Goal: Information Seeking & Learning: Understand process/instructions

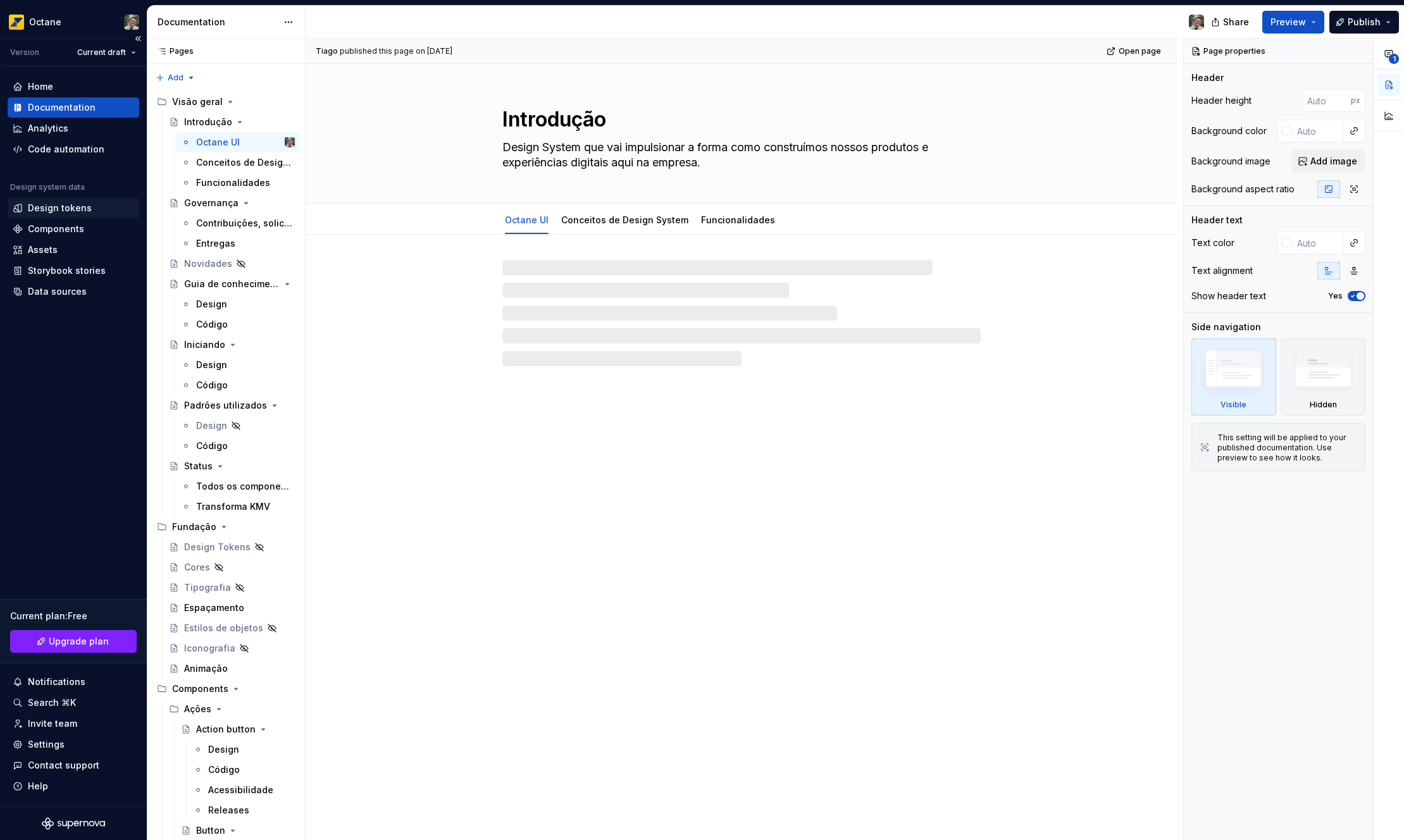
type textarea "*"
click at [83, 212] on div "Design tokens" at bounding box center [60, 208] width 64 height 12
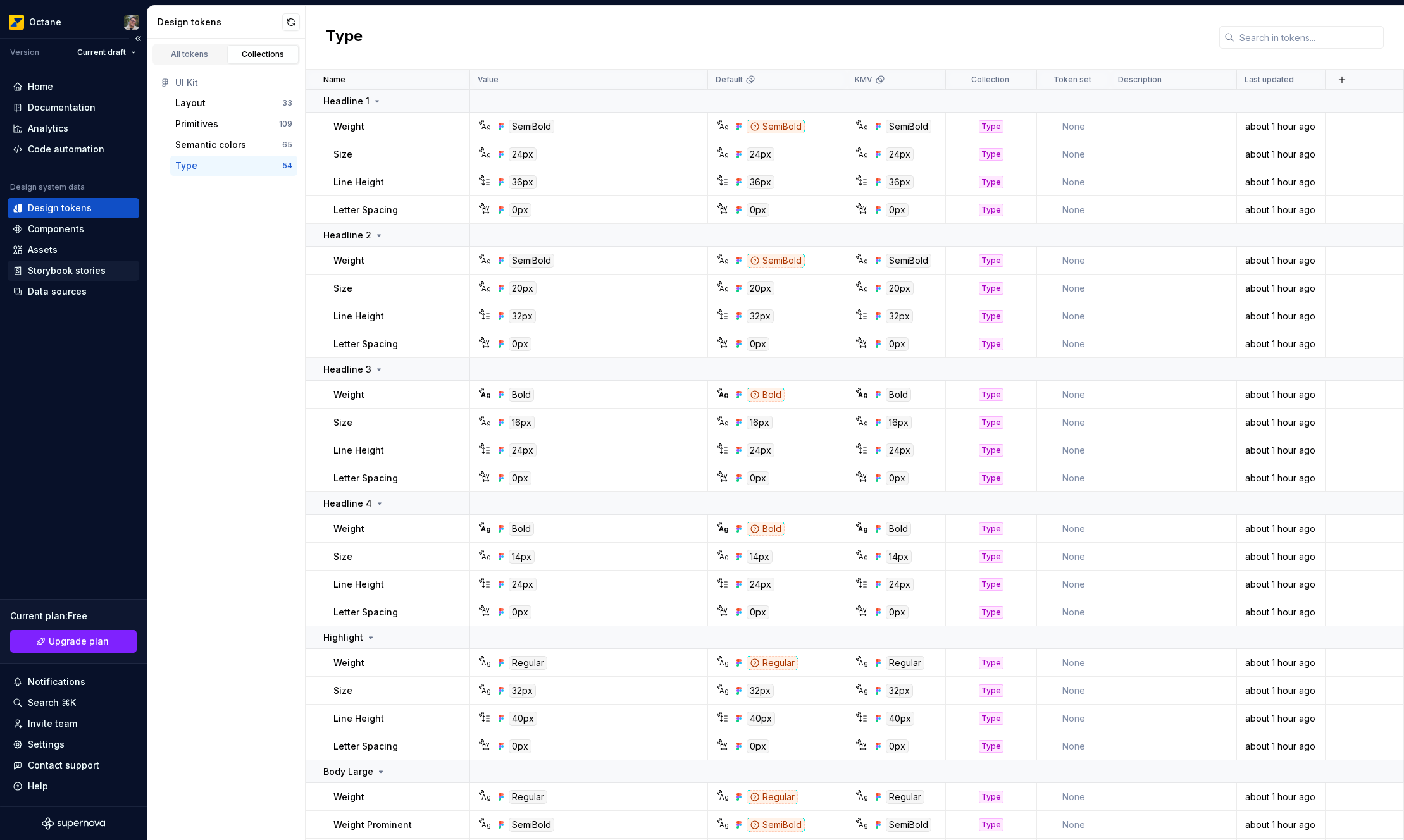
click at [80, 278] on div "Storybook stories" at bounding box center [73, 271] width 131 height 21
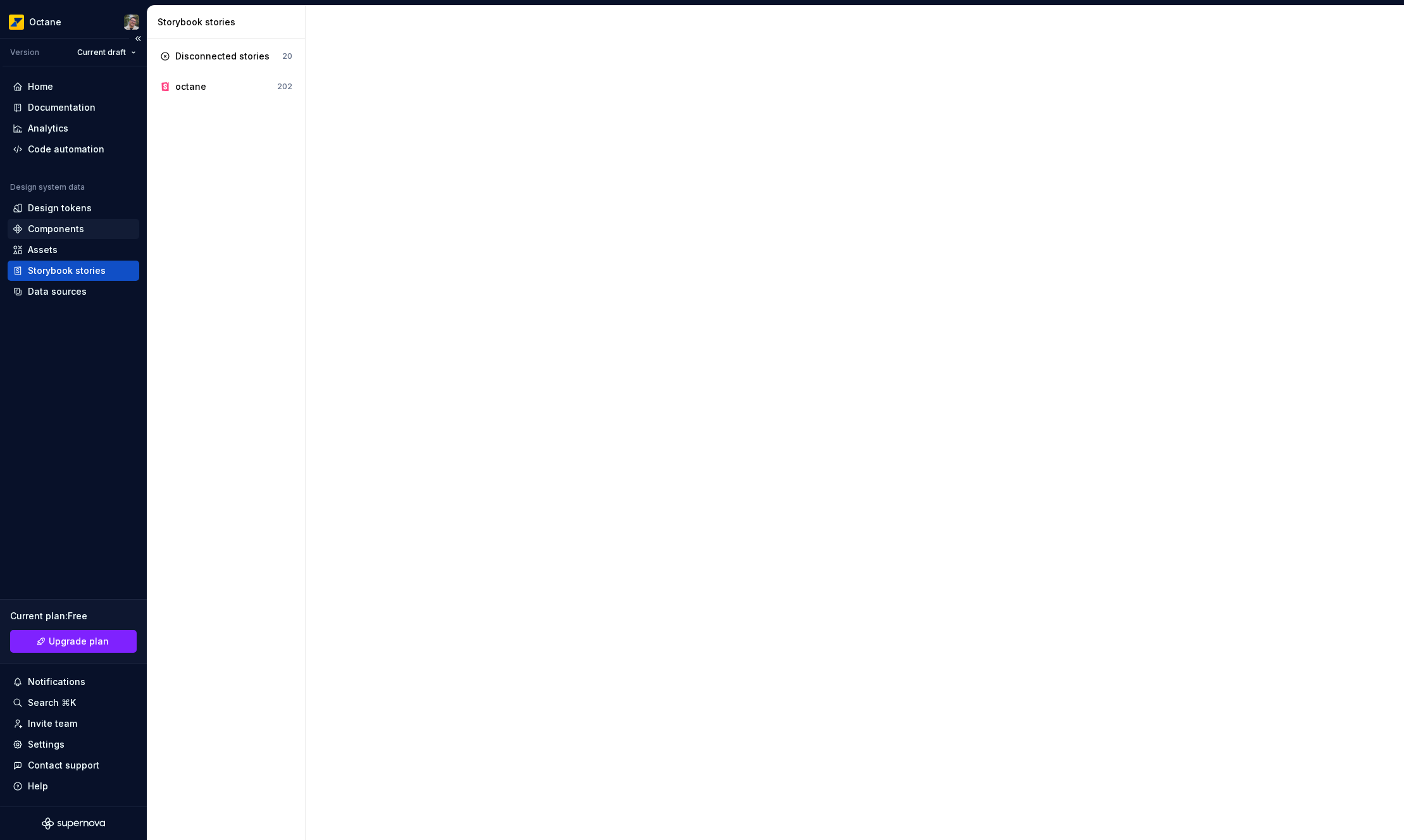
click at [80, 230] on div "Components" at bounding box center [56, 229] width 56 height 12
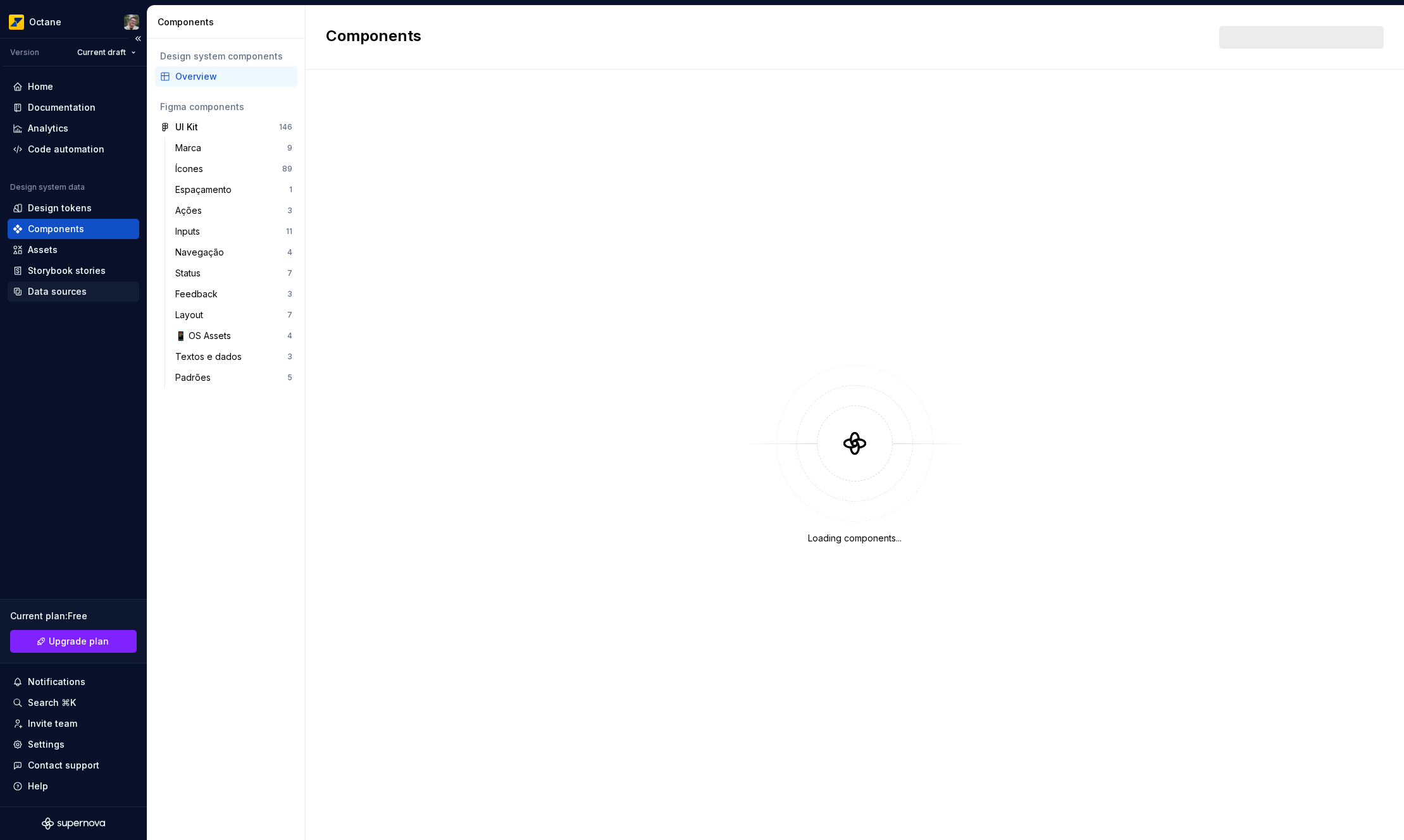
click at [38, 288] on div "Data sources" at bounding box center [58, 292] width 59 height 12
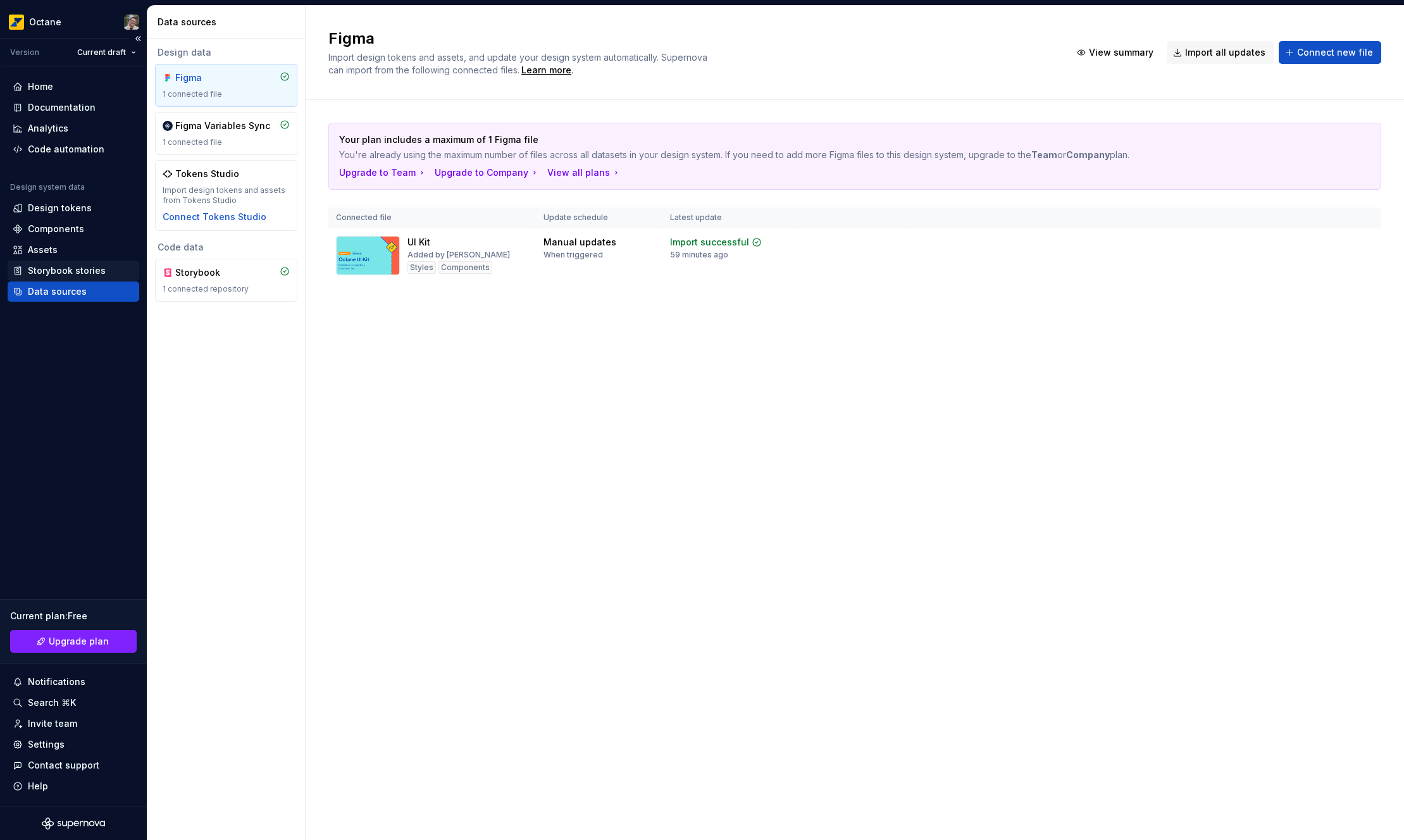
click at [70, 268] on div "Storybook stories" at bounding box center [67, 270] width 78 height 12
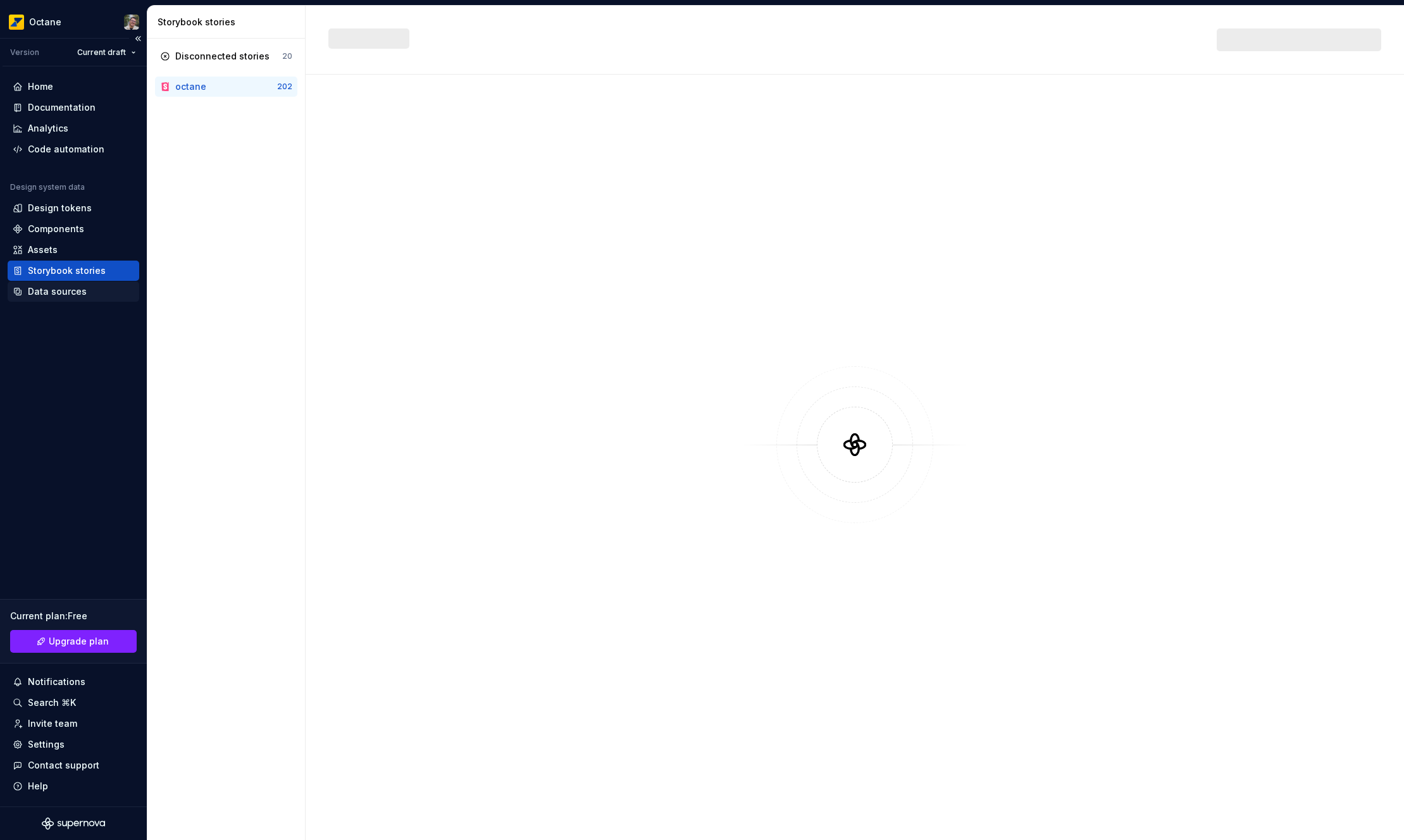
click at [73, 287] on div "Data sources" at bounding box center [58, 292] width 59 height 12
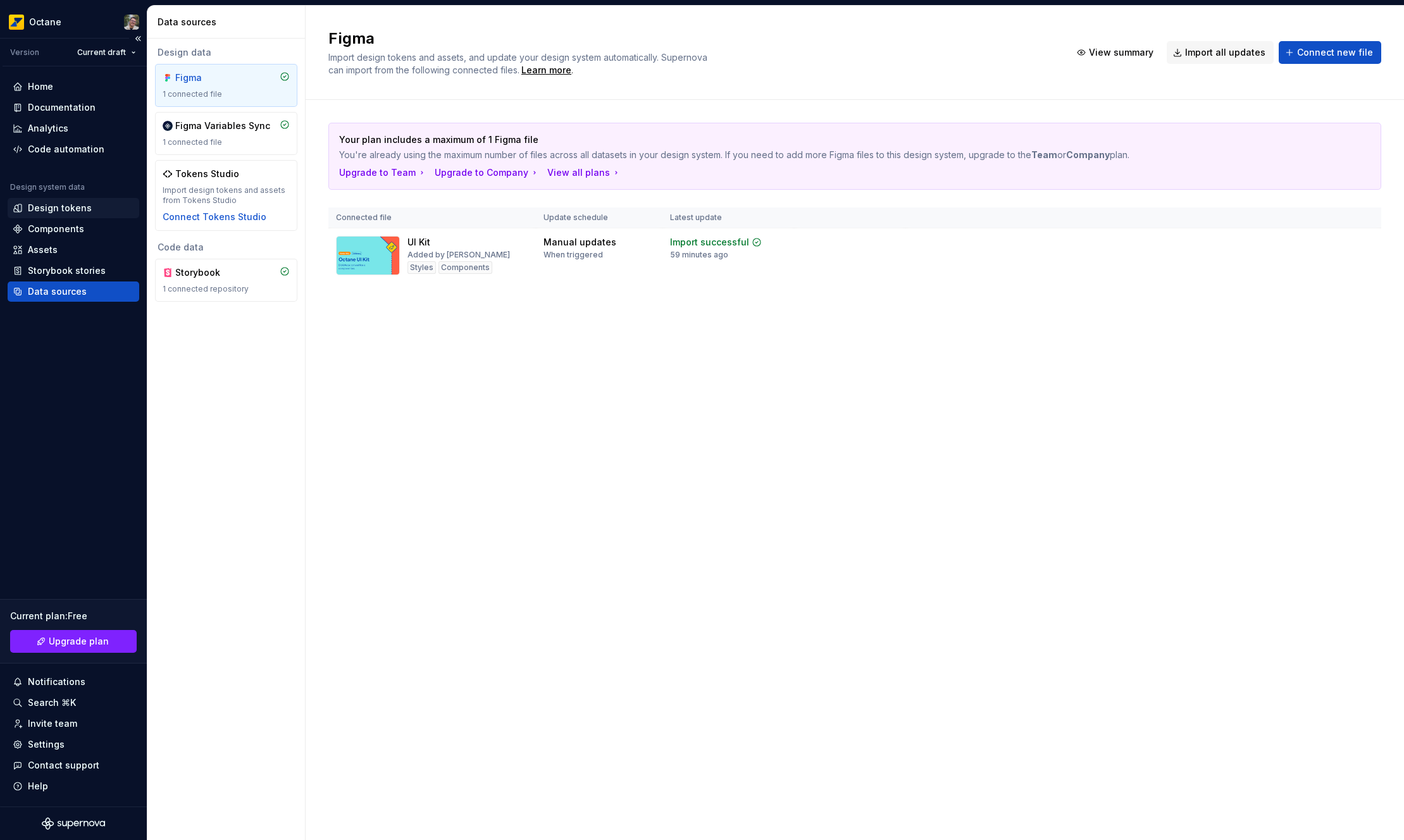
click at [64, 212] on div "Design tokens" at bounding box center [60, 208] width 64 height 12
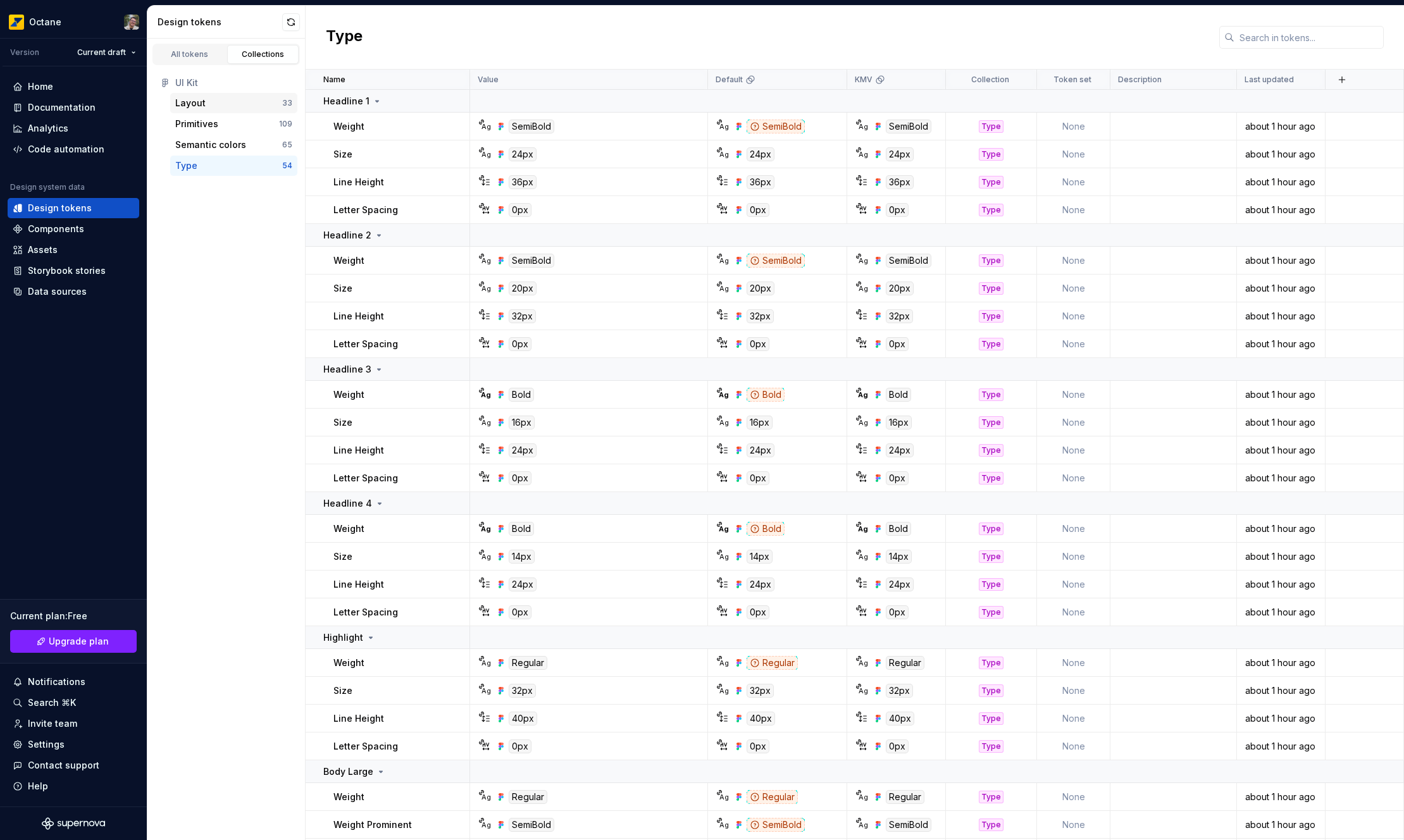
click at [267, 110] on div "Layout 33" at bounding box center [234, 103] width 127 height 21
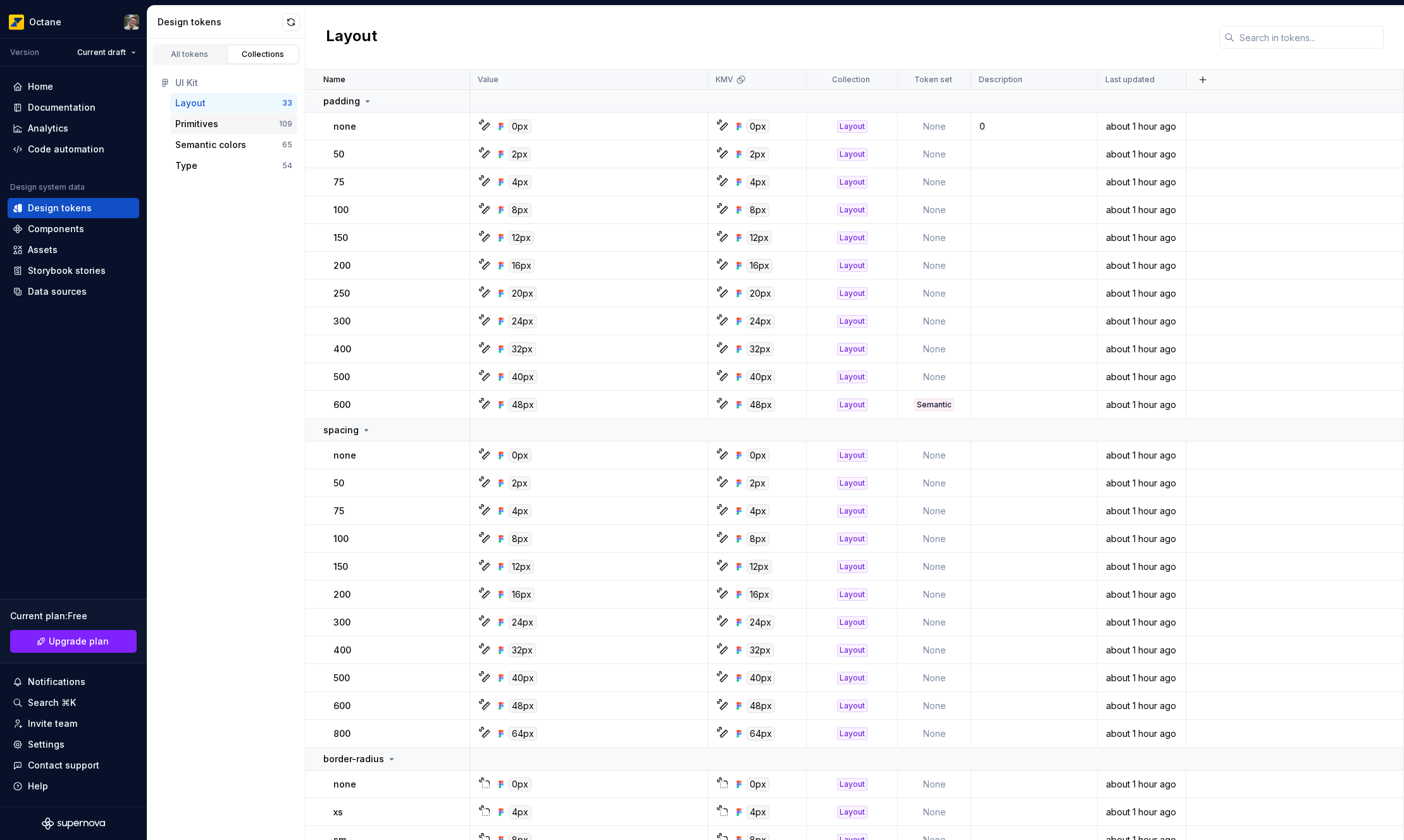
click at [260, 119] on div "Primitives" at bounding box center [227, 124] width 104 height 12
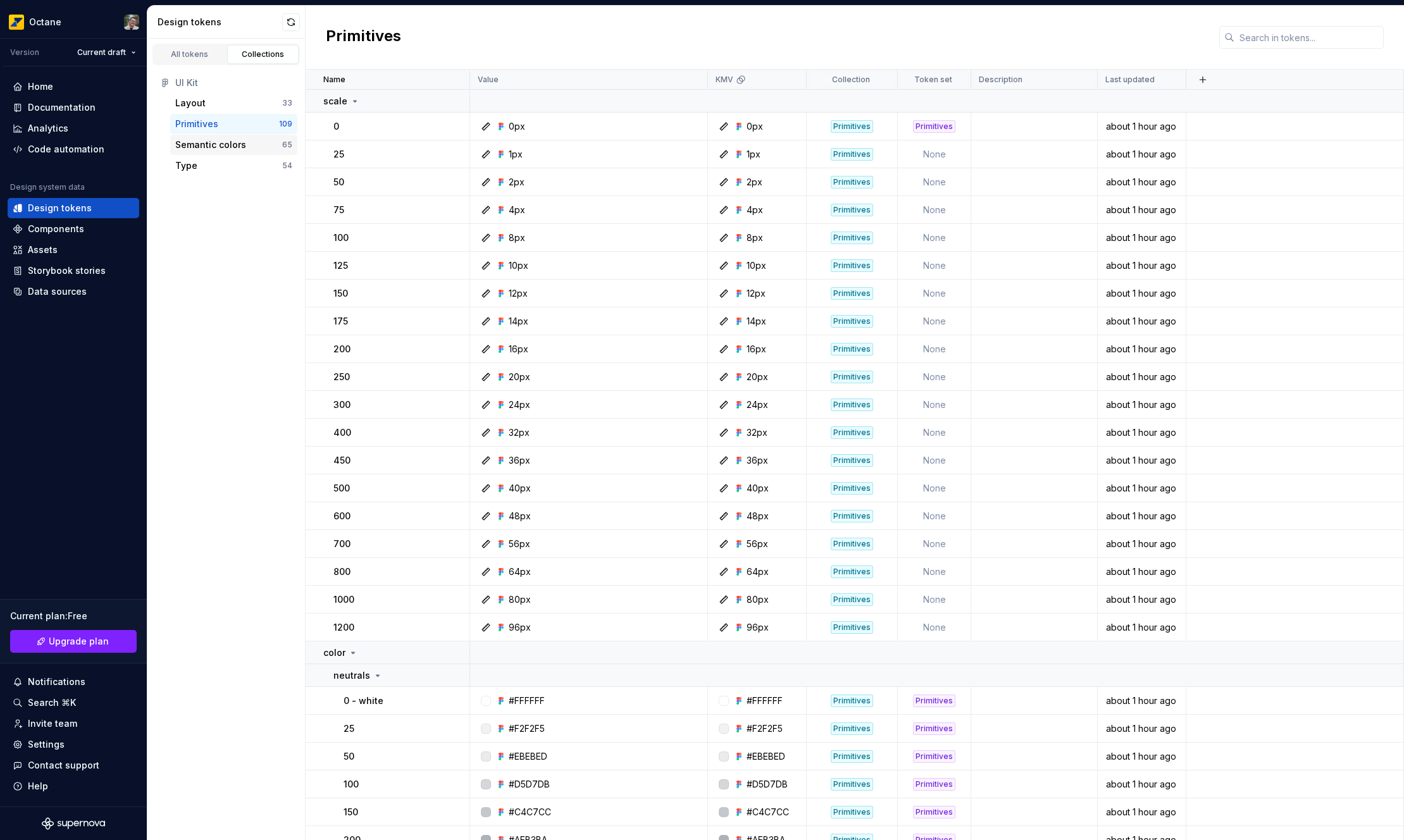
click at [242, 142] on div "Semantic colors" at bounding box center [210, 144] width 71 height 12
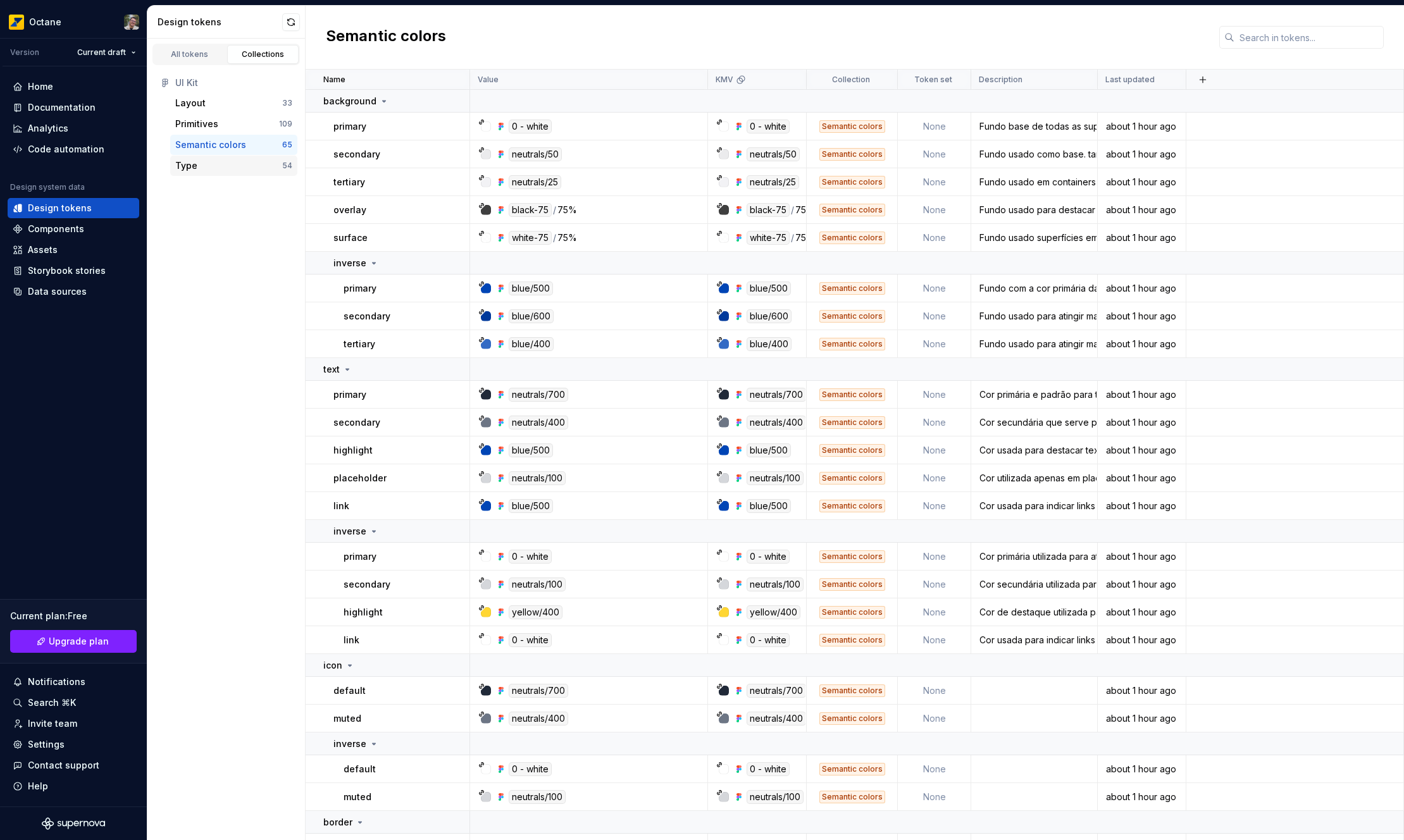
click at [222, 161] on div "Type" at bounding box center [229, 166] width 107 height 12
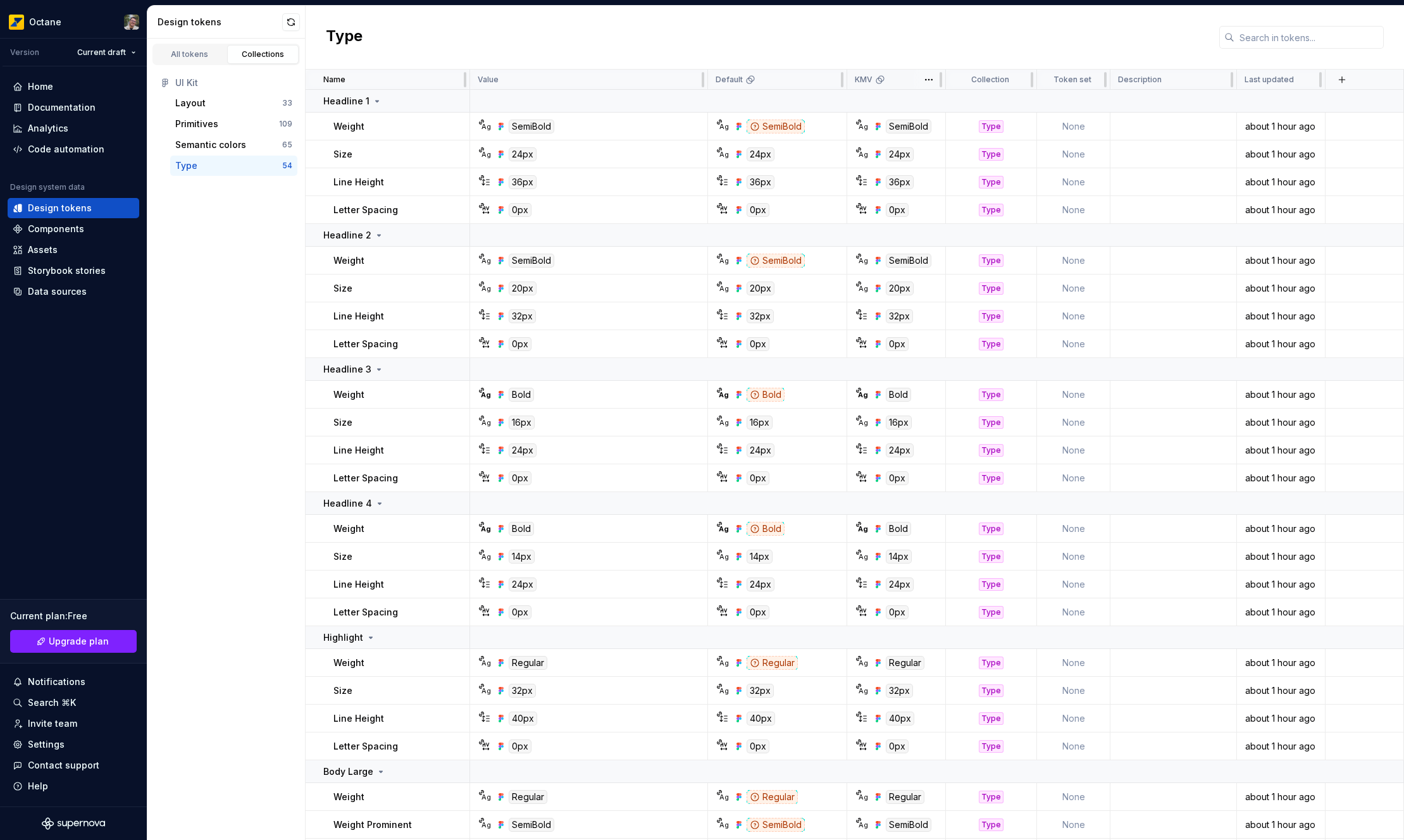
click at [879, 81] on icon at bounding box center [880, 79] width 10 height 10
click at [206, 50] on div "All tokens" at bounding box center [190, 54] width 63 height 10
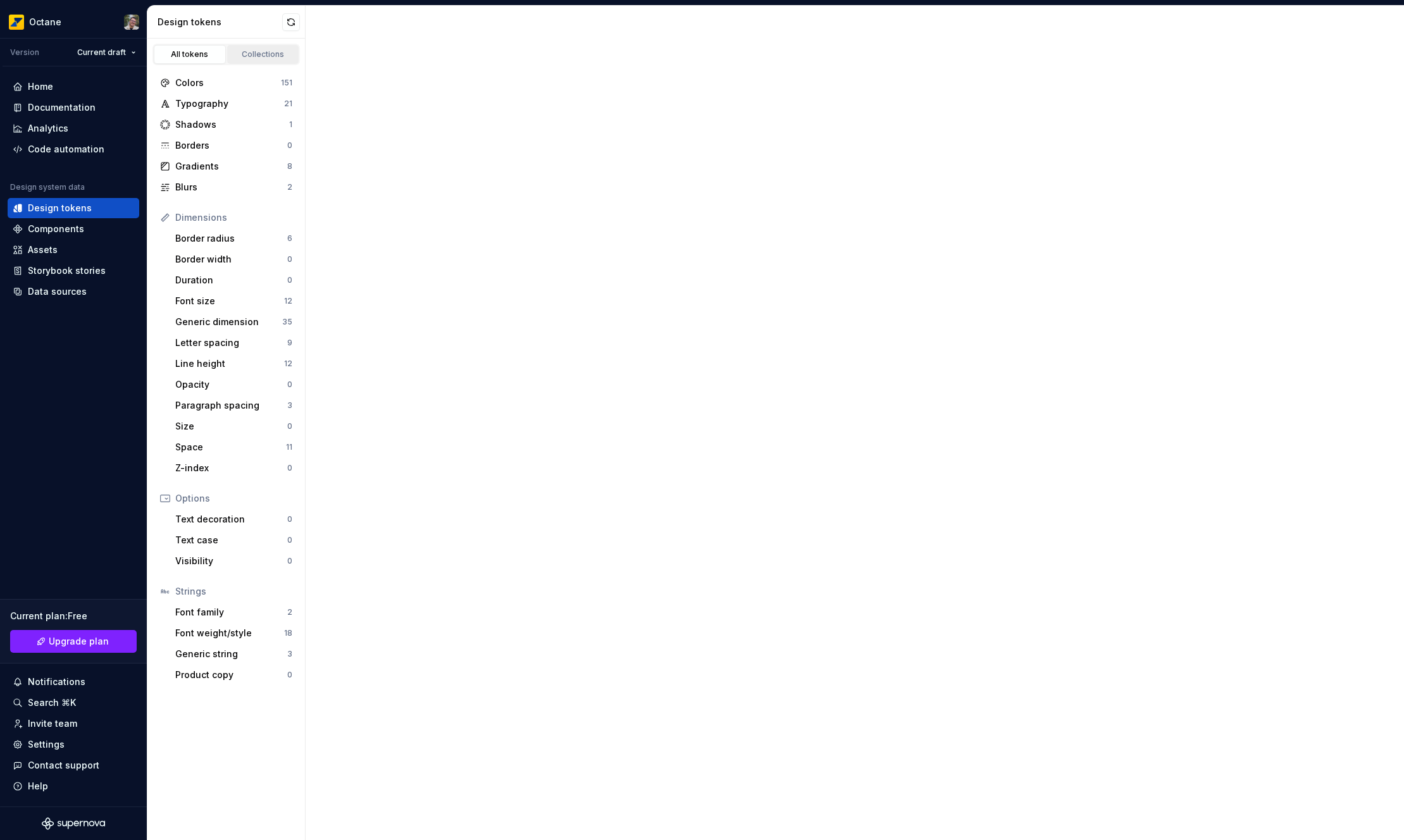
click at [259, 51] on div "Collections" at bounding box center [263, 54] width 63 height 10
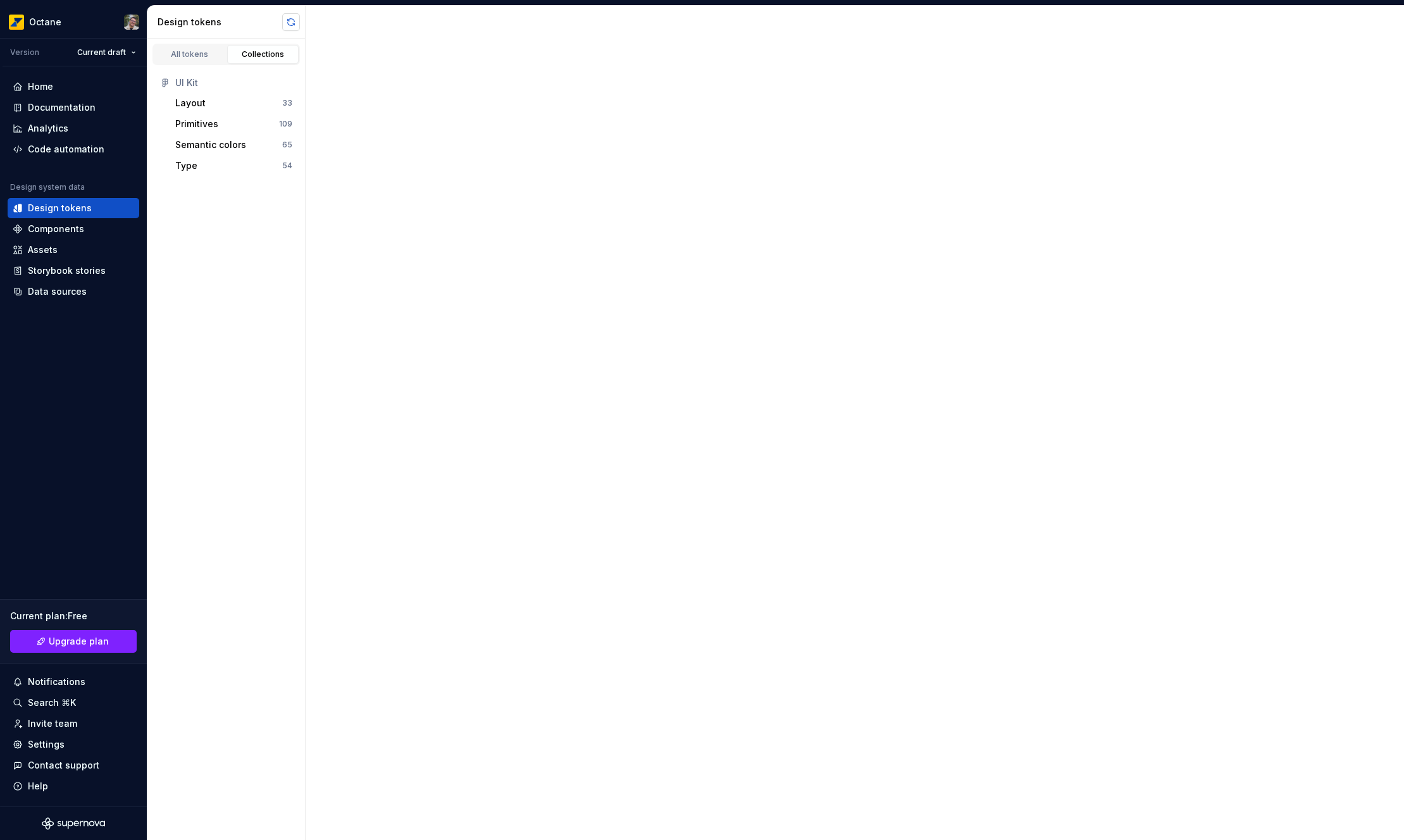
click at [295, 23] on button "button" at bounding box center [291, 22] width 18 height 18
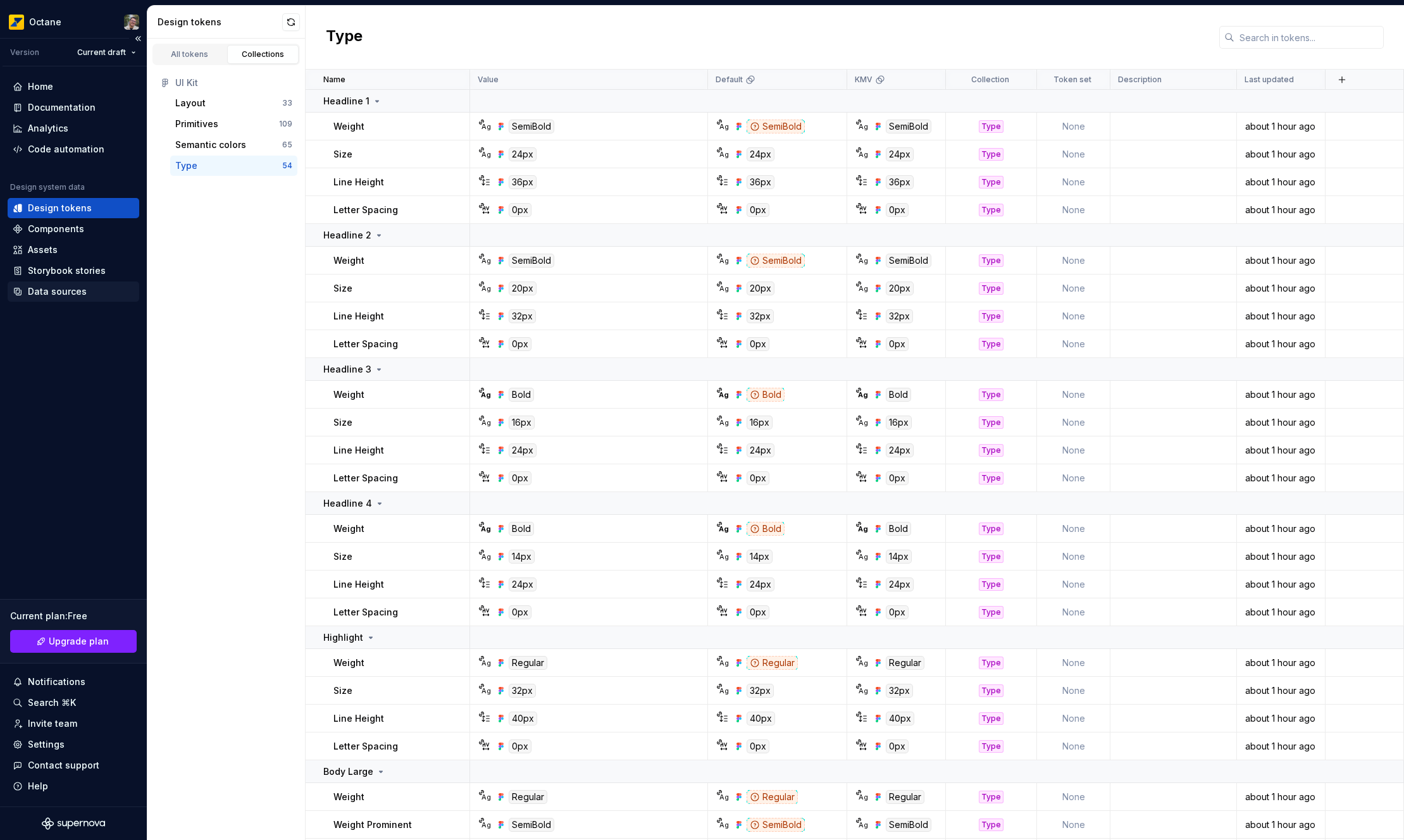
click at [55, 288] on div "Data sources" at bounding box center [58, 292] width 59 height 12
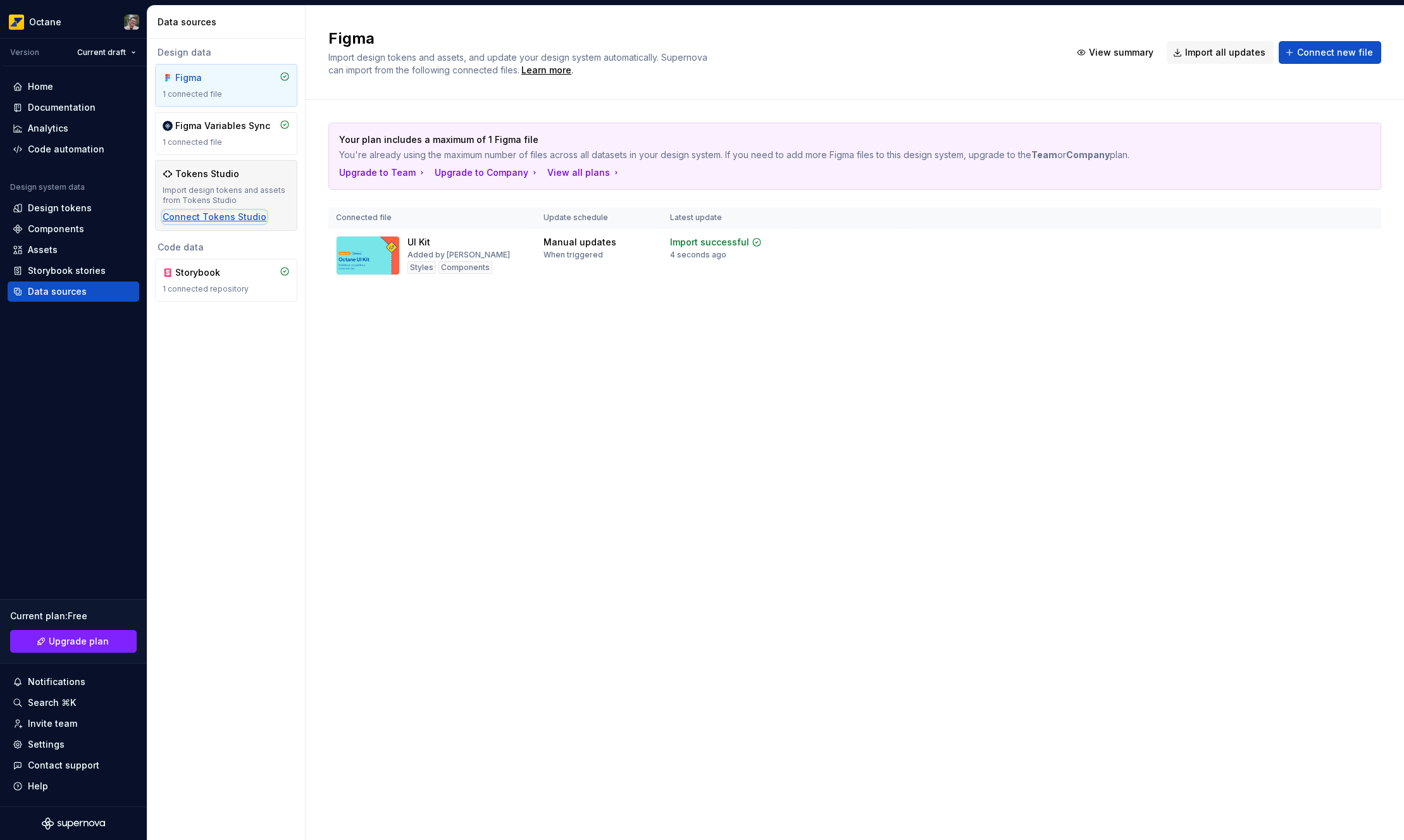
click at [225, 212] on div "Connect Tokens Studio" at bounding box center [214, 217] width 104 height 12
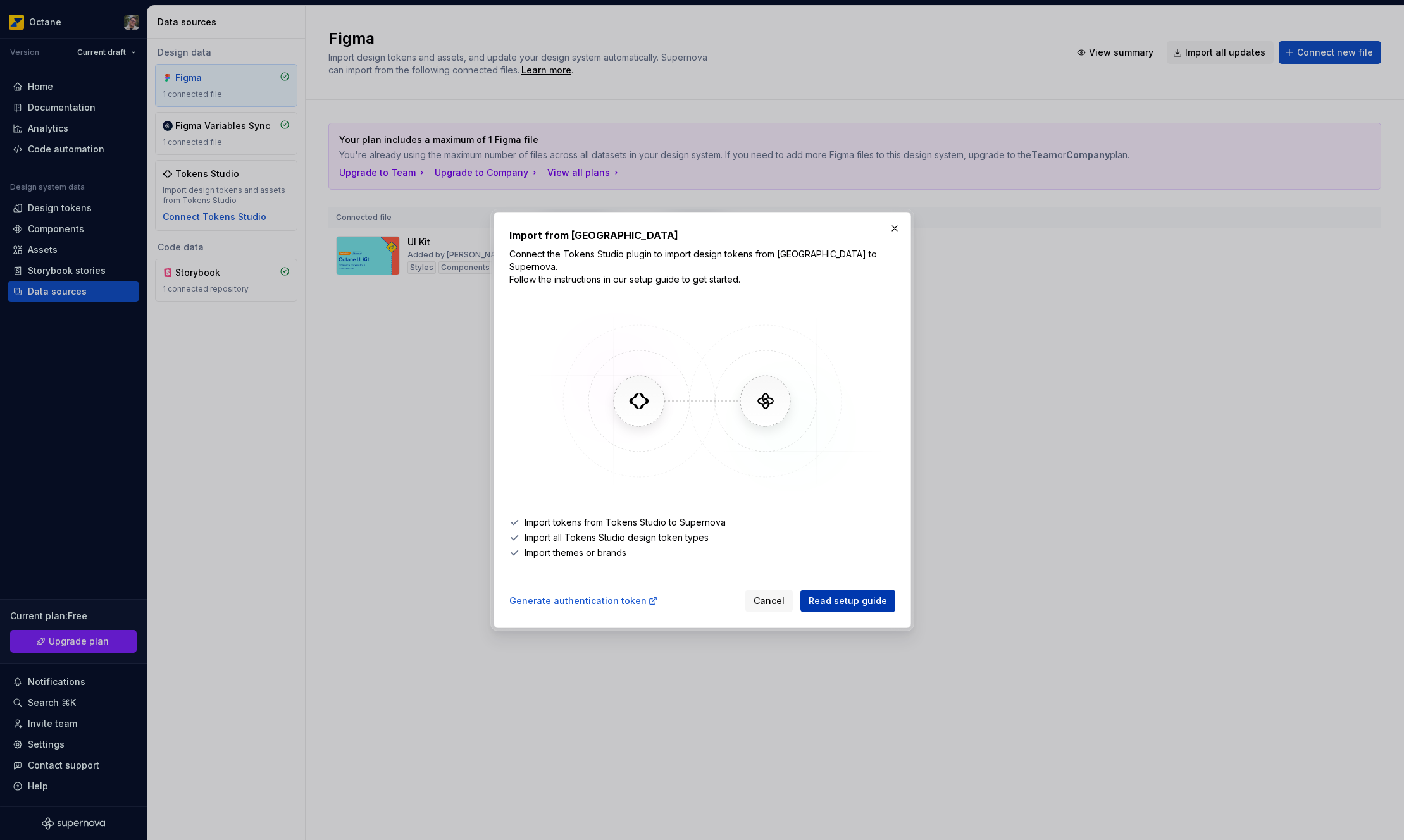
click at [849, 600] on span "Read setup guide" at bounding box center [848, 600] width 79 height 12
click at [898, 237] on button "button" at bounding box center [894, 229] width 18 height 18
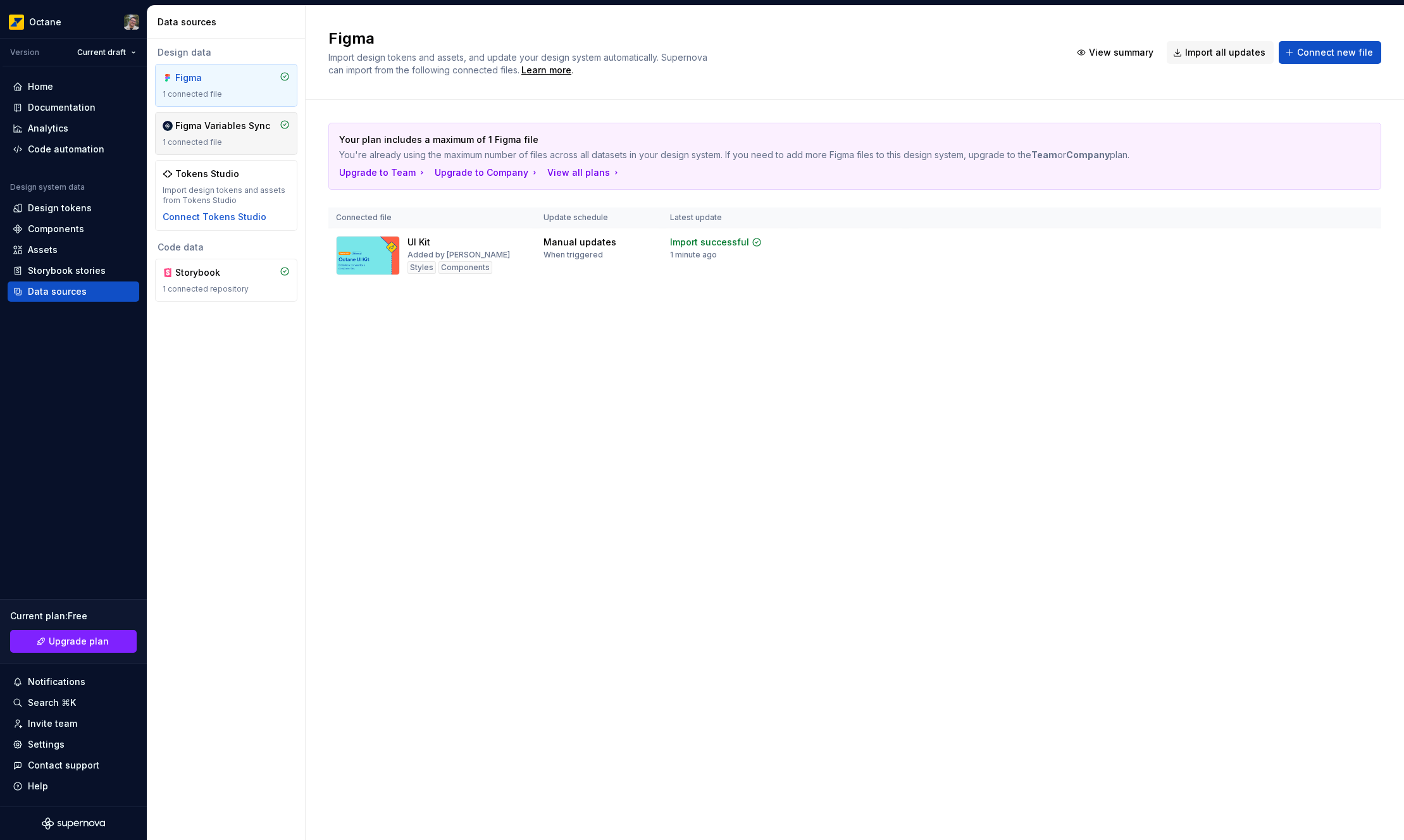
click at [184, 127] on div "Figma Variables Sync" at bounding box center [223, 126] width 95 height 12
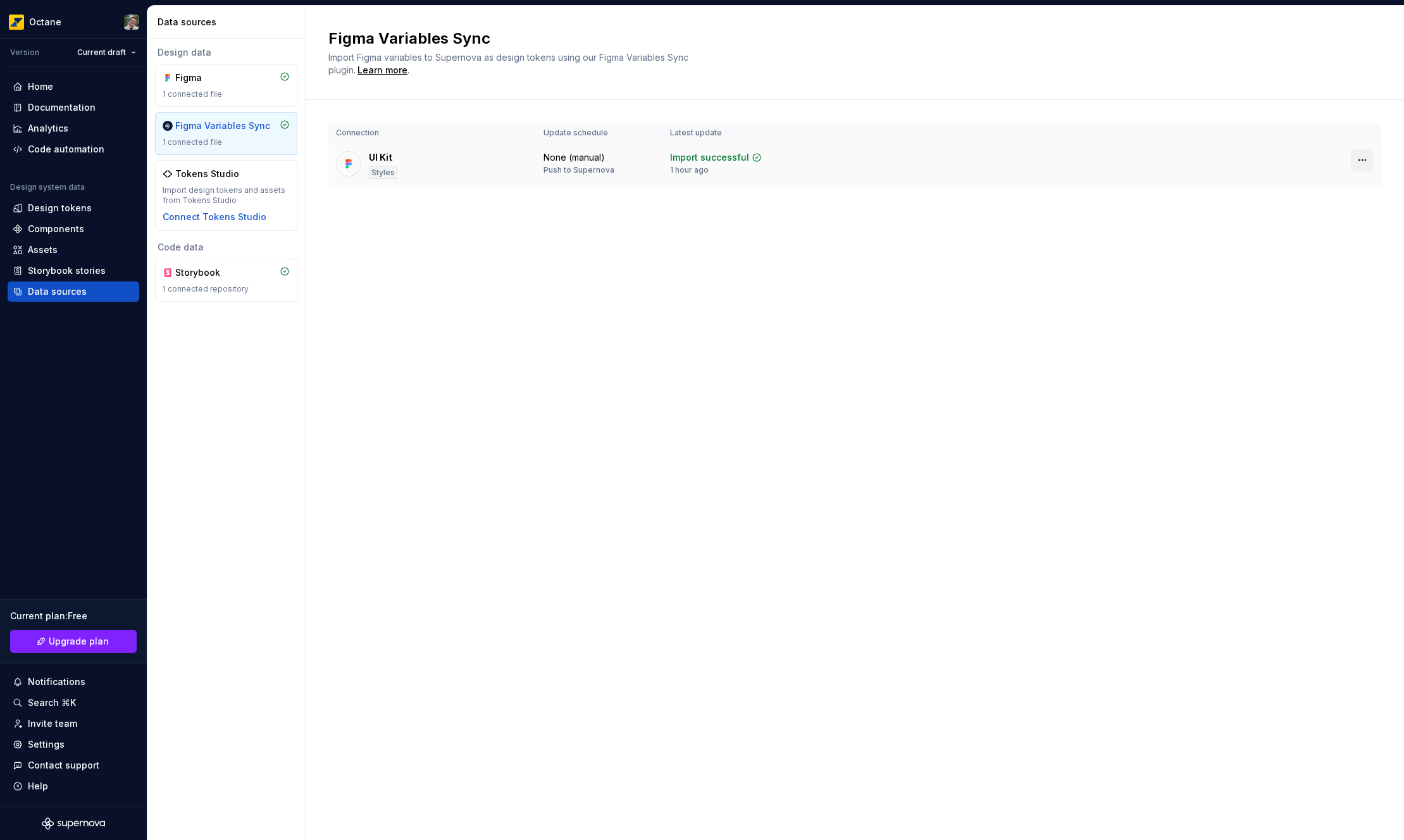
click at [1368, 159] on html "Octane Version Current draft Home Documentation Analytics Code automation Desig…" at bounding box center [702, 420] width 1404 height 840
click at [744, 231] on html "Octane Version Current draft Home Documentation Analytics Code automation Desig…" at bounding box center [702, 420] width 1404 height 840
click at [1338, 170] on td at bounding box center [1143, 160] width 476 height 33
click at [1357, 163] on html "Octane Version Current draft Home Documentation Analytics Code automation Desig…" at bounding box center [702, 420] width 1404 height 840
click at [660, 267] on html "Octane Version Current draft Home Documentation Analytics Code automation Desig…" at bounding box center [702, 420] width 1404 height 840
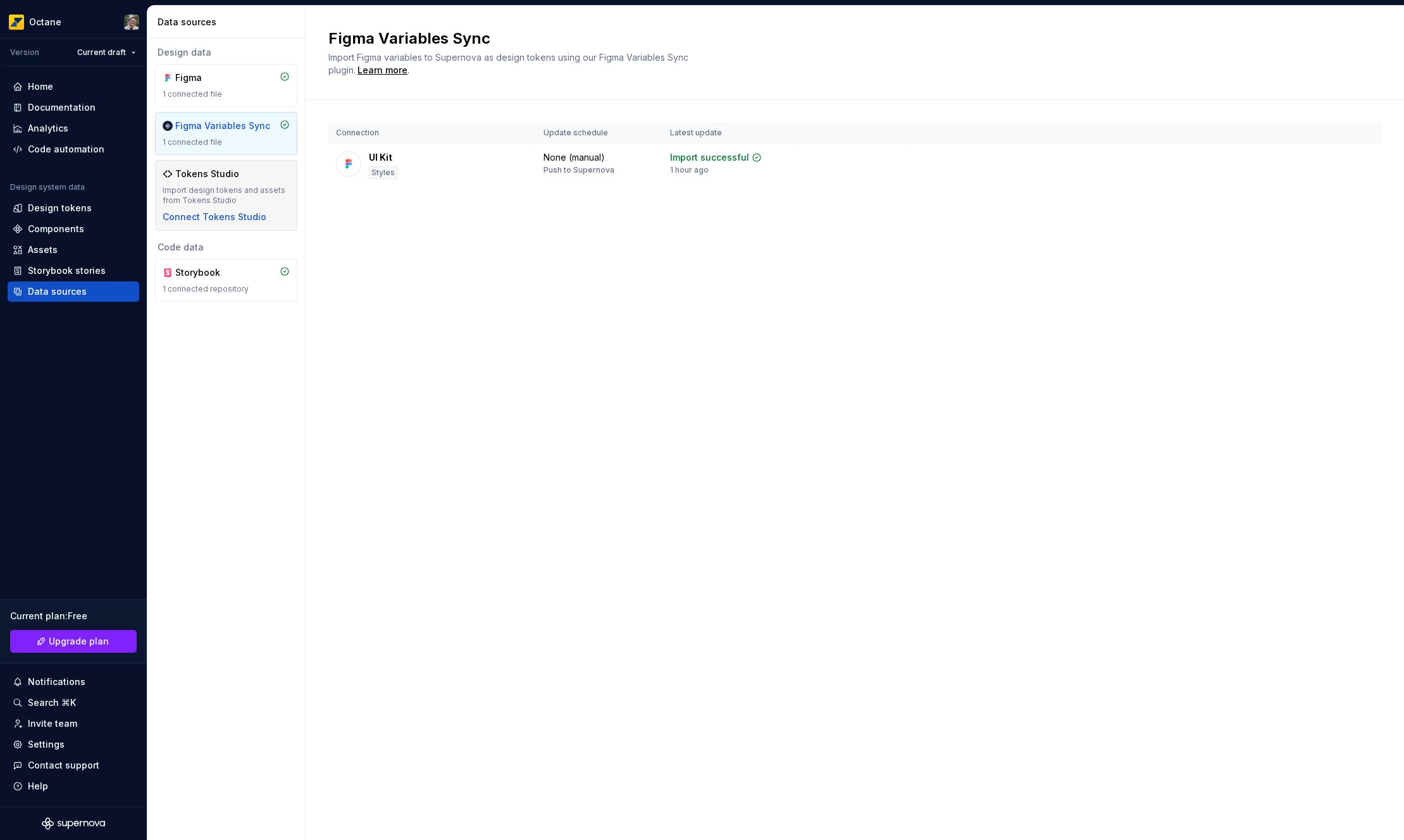
click at [259, 187] on div "Import design tokens and assets from Tokens Studio" at bounding box center [226, 196] width 127 height 21
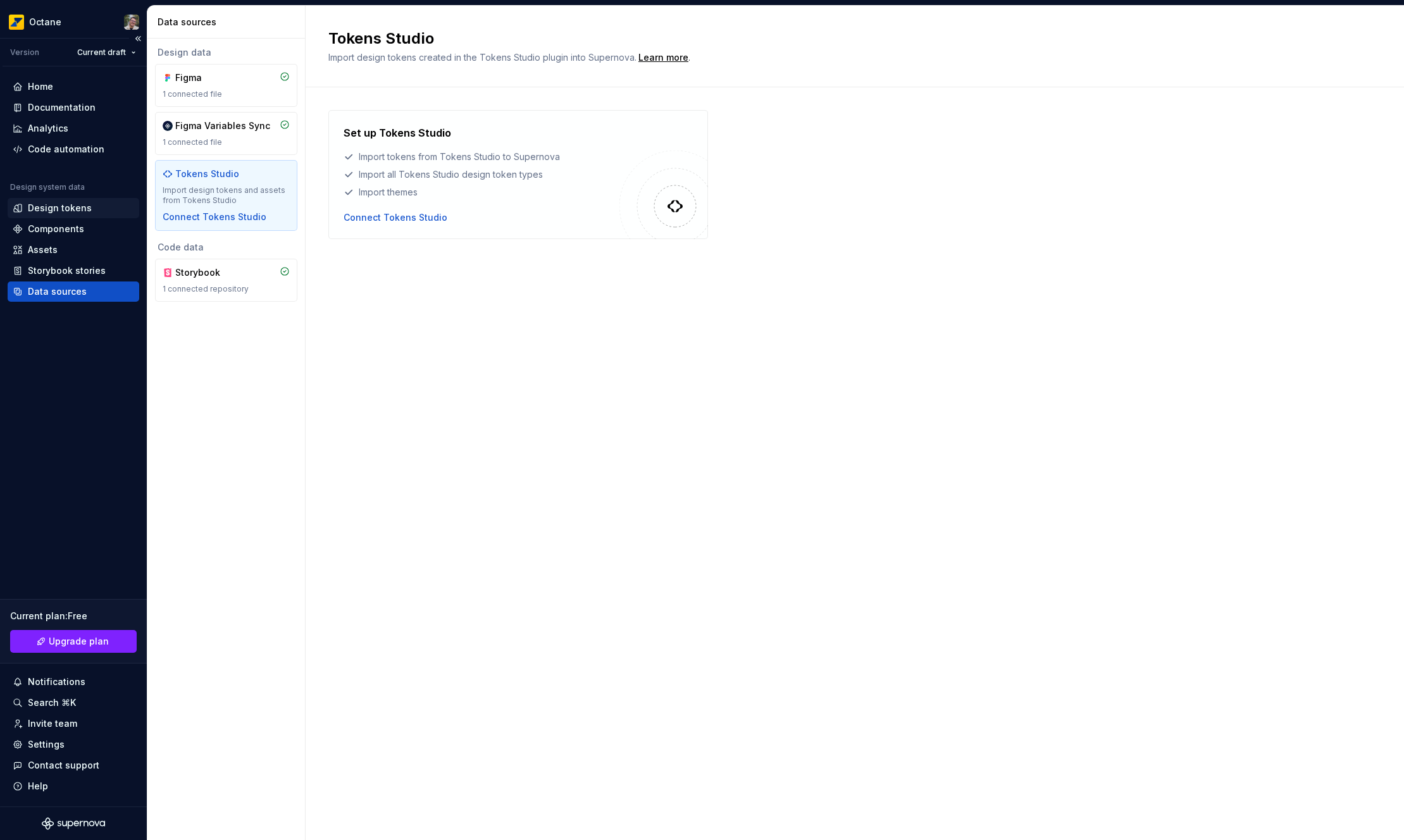
click at [75, 211] on div "Design tokens" at bounding box center [60, 208] width 64 height 12
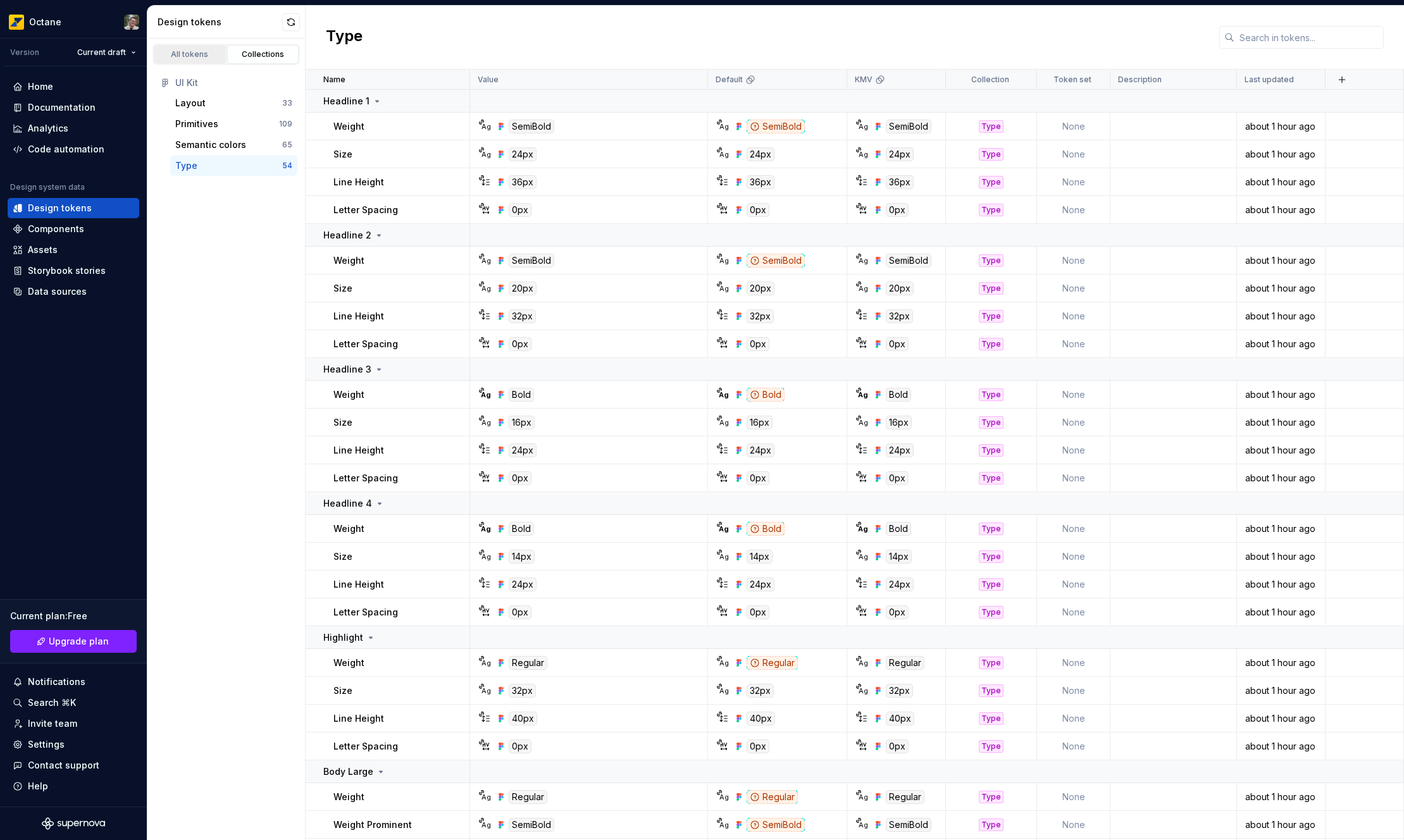
click at [188, 52] on div "All tokens" at bounding box center [190, 54] width 63 height 10
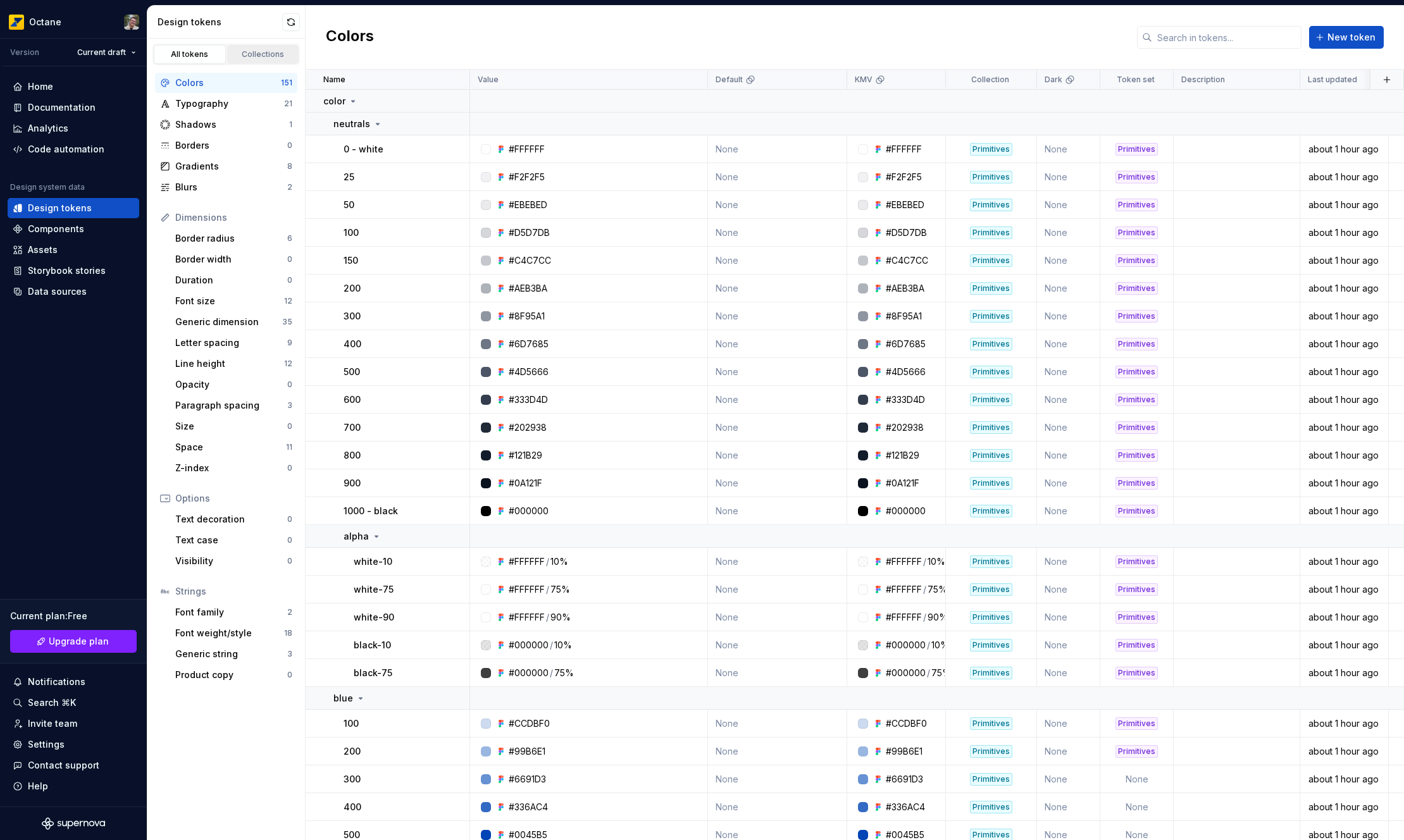
click at [249, 56] on div "Collections" at bounding box center [263, 54] width 63 height 10
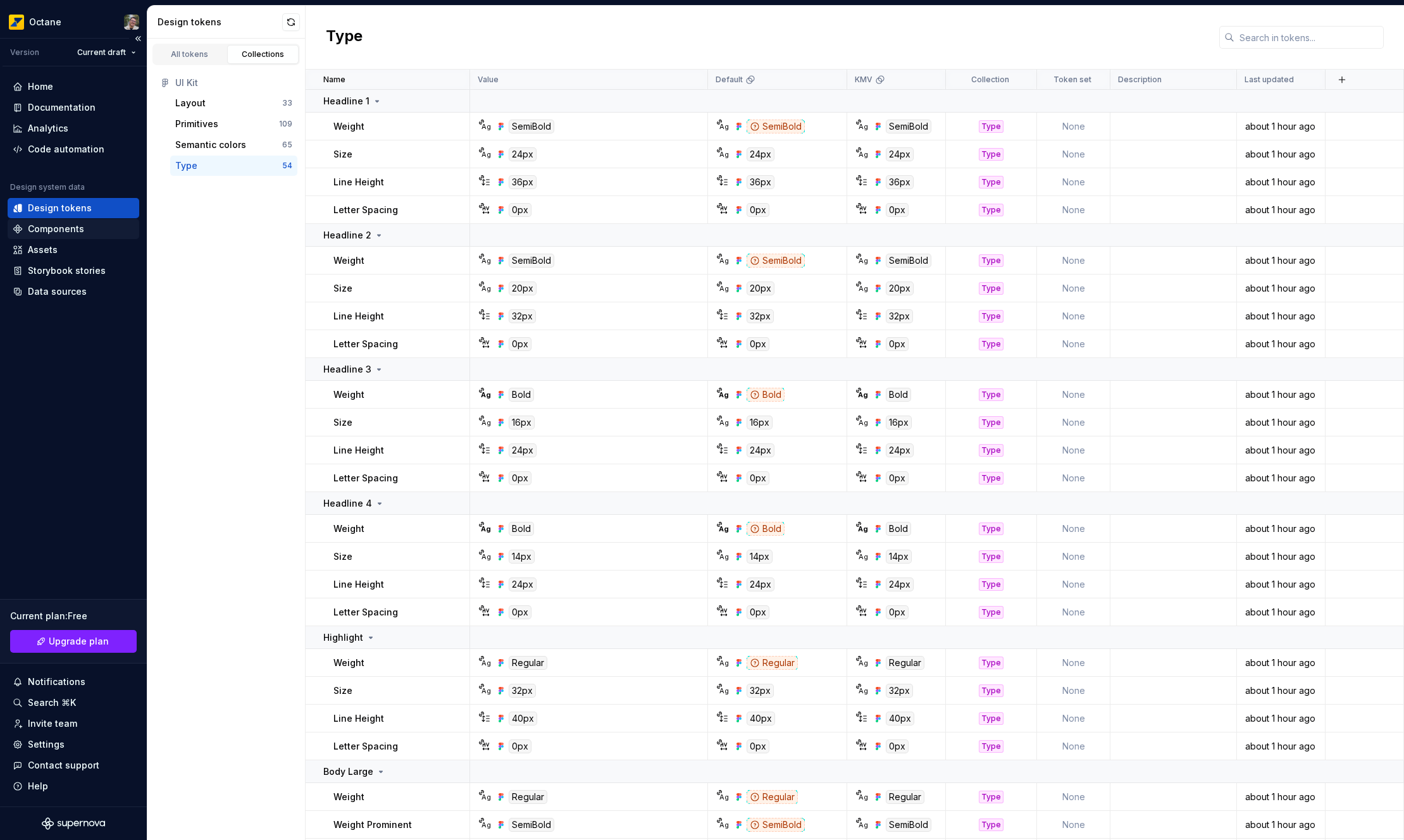
click at [90, 229] on div "Components" at bounding box center [73, 229] width 121 height 12
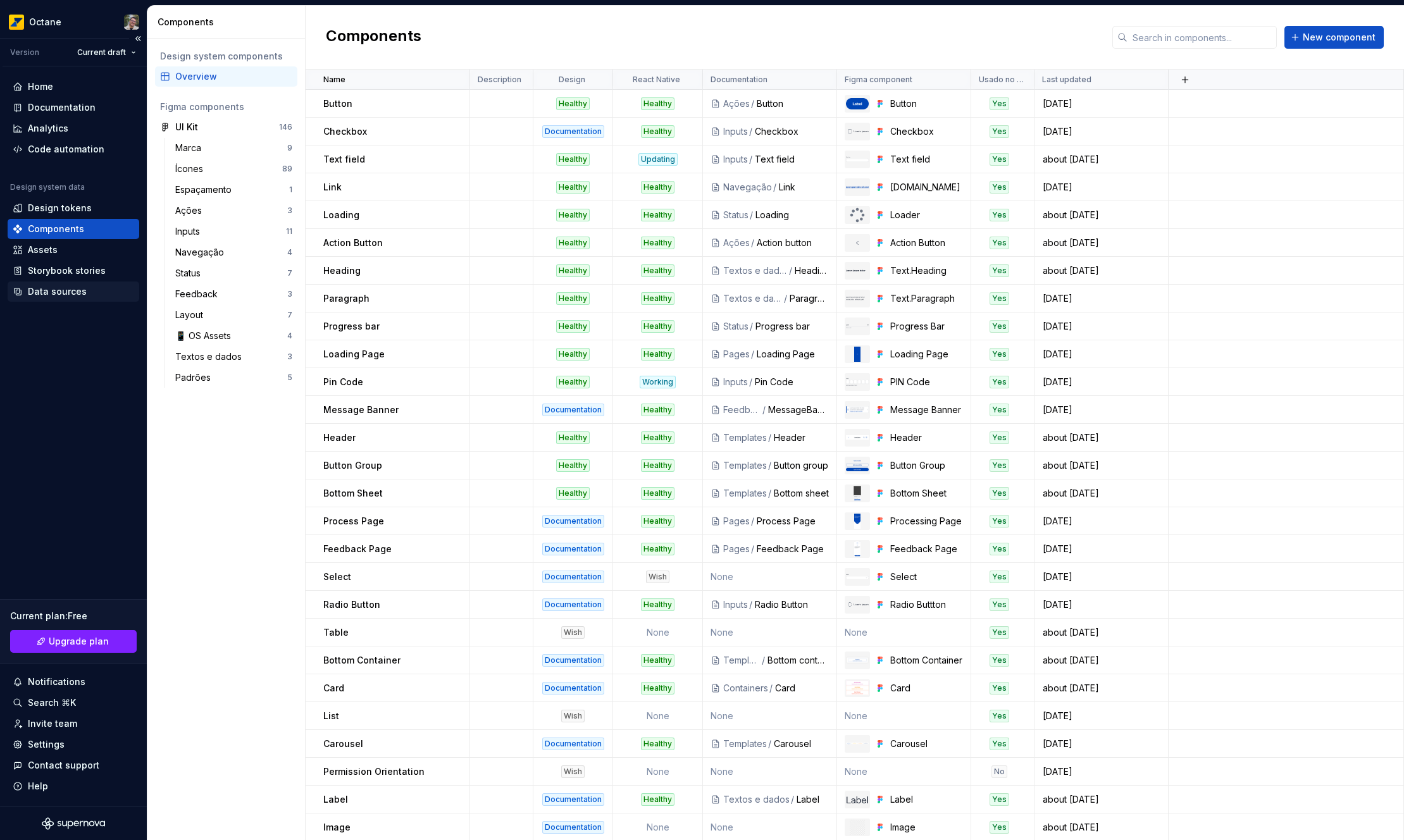
click at [78, 287] on div "Data sources" at bounding box center [58, 292] width 59 height 12
